Goal: Find specific page/section: Find specific page/section

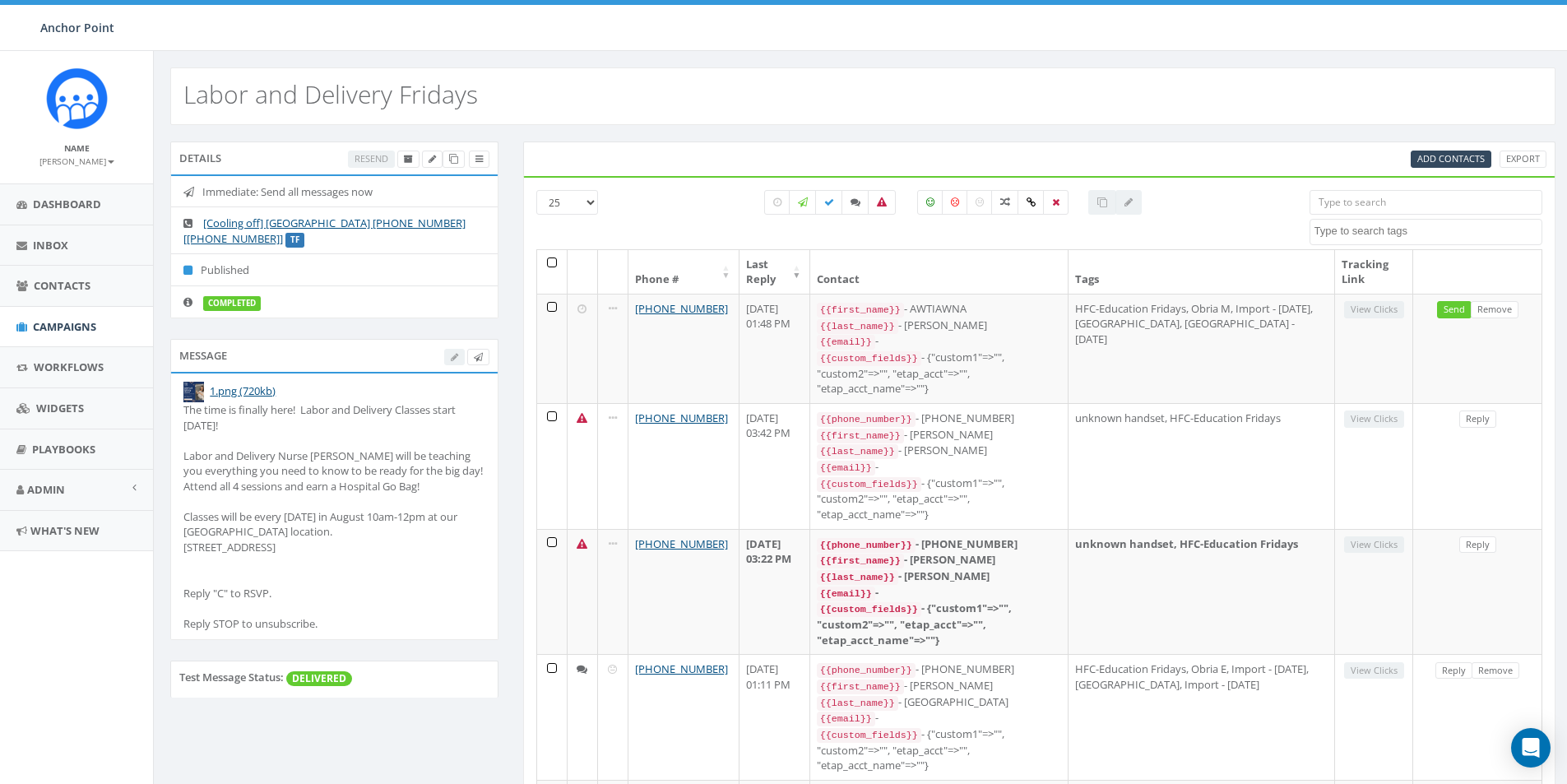
select select
click at [41, 285] on span "Contacts" at bounding box center [63, 285] width 57 height 15
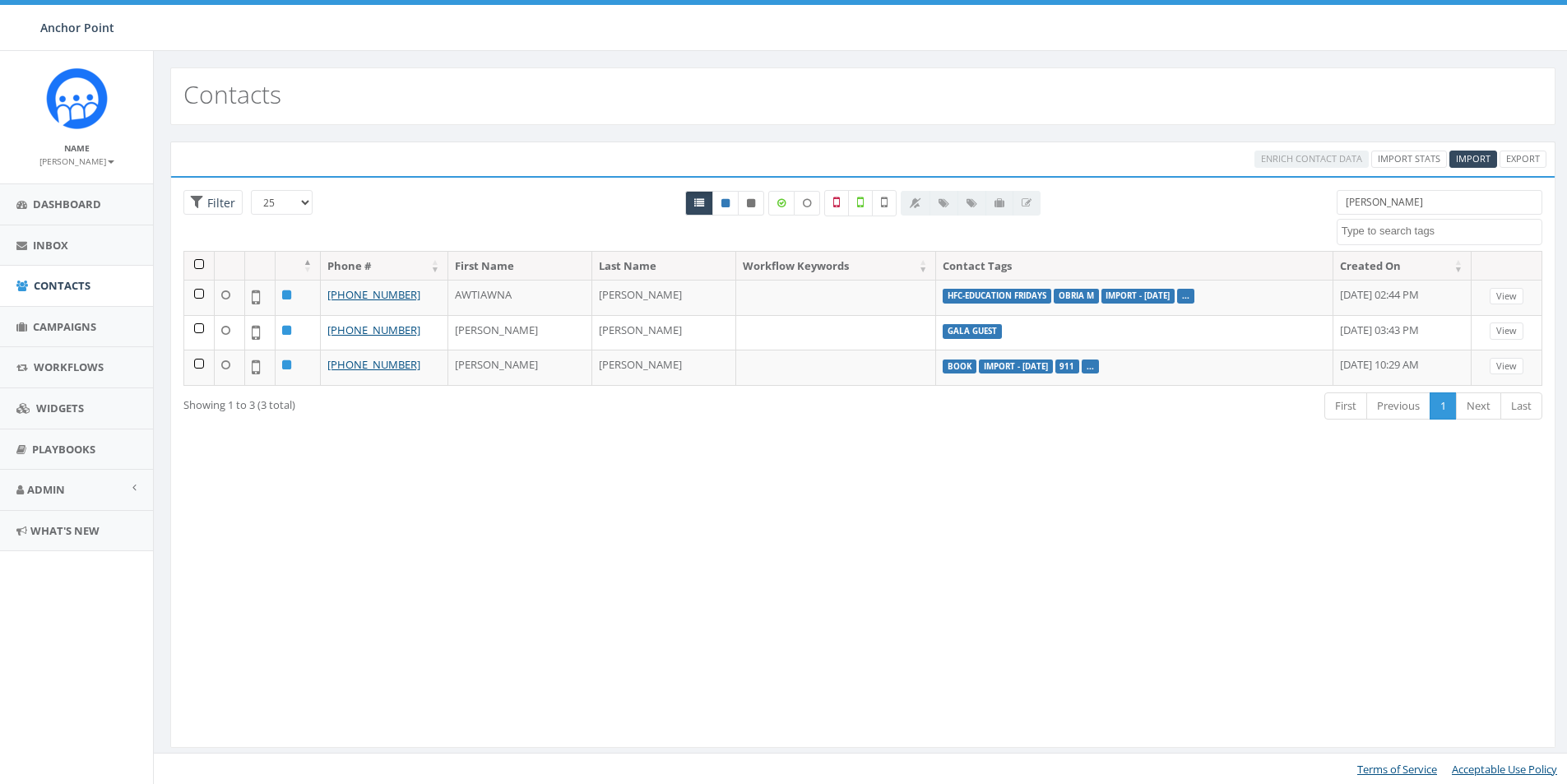
select select
drag, startPoint x: 1384, startPoint y: 201, endPoint x: 1293, endPoint y: 206, distance: 91.1
click at [1293, 206] on div "25 50 100 Filter tidwell 0613 Donor Dinner 2024/09/12 2024 gala 22 gala guest 9…" at bounding box center [863, 220] width 1384 height 61
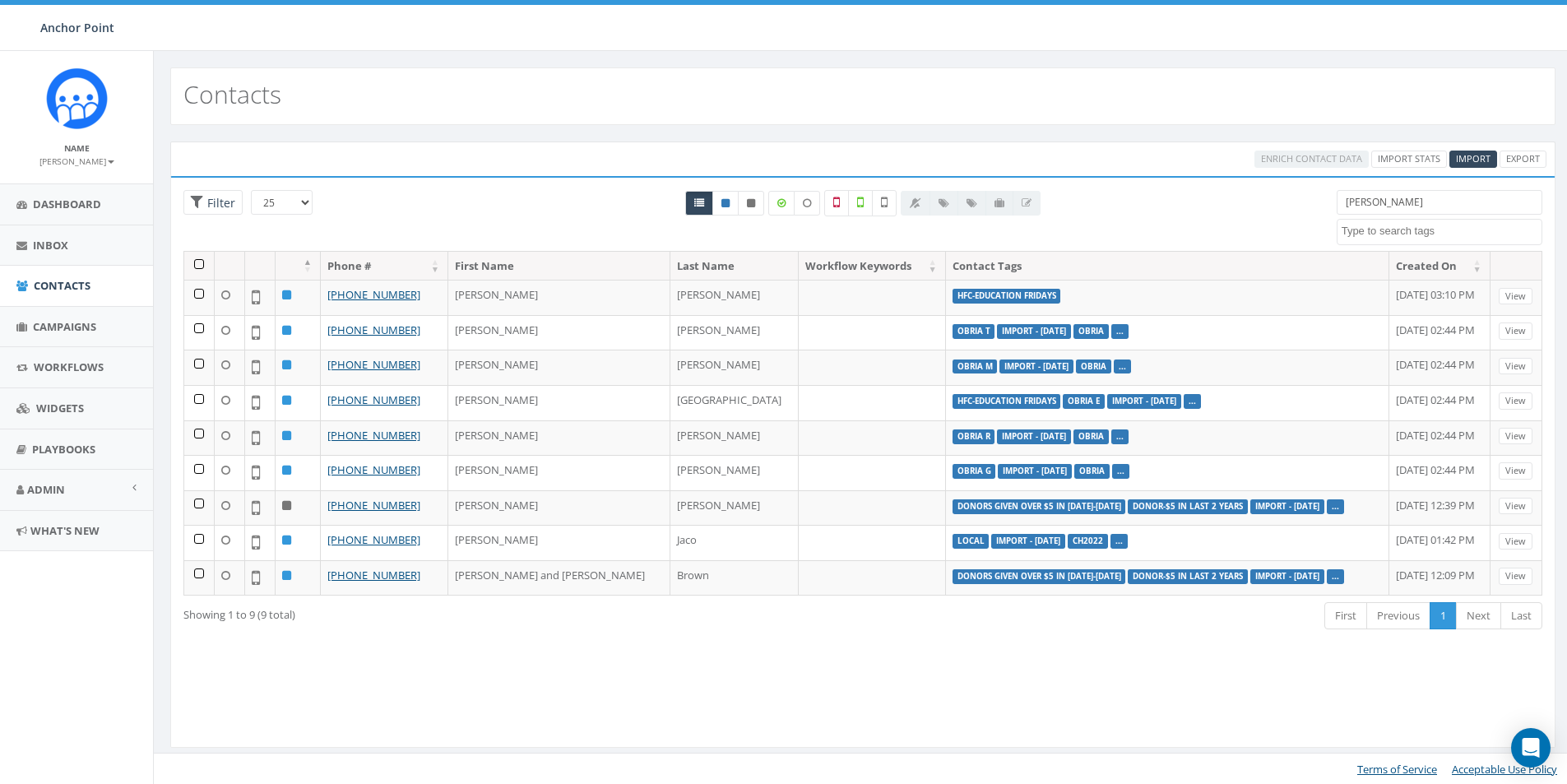
type input "Leslie"
